Goal: Check status: Check status

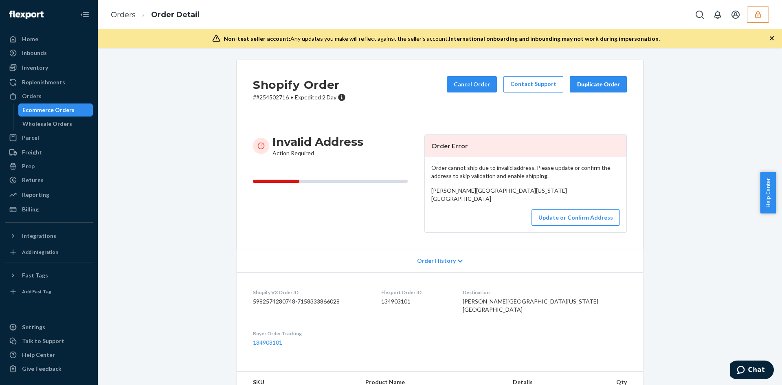
click at [170, 155] on div "Shopify Order # #254502716 • Expedited 2 Day Cancel Order Contact Support Dupli…" at bounding box center [440, 252] width 672 height 385
